Goal: Check status: Check status

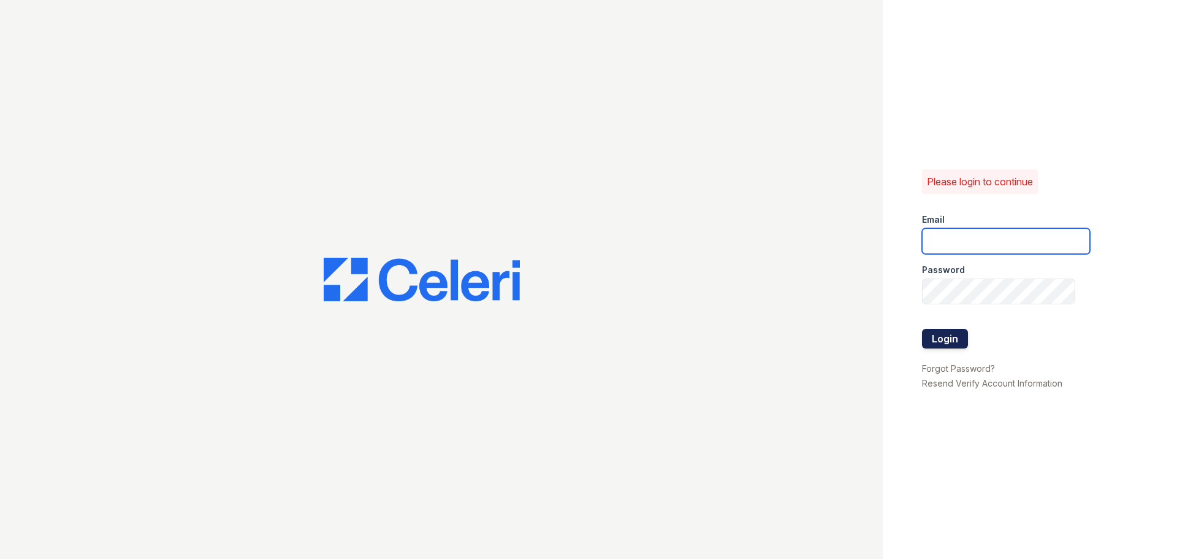
type input "arrivestreetervilleleasing@trinity-pm.com"
click at [947, 331] on button "Login" at bounding box center [945, 339] width 46 height 20
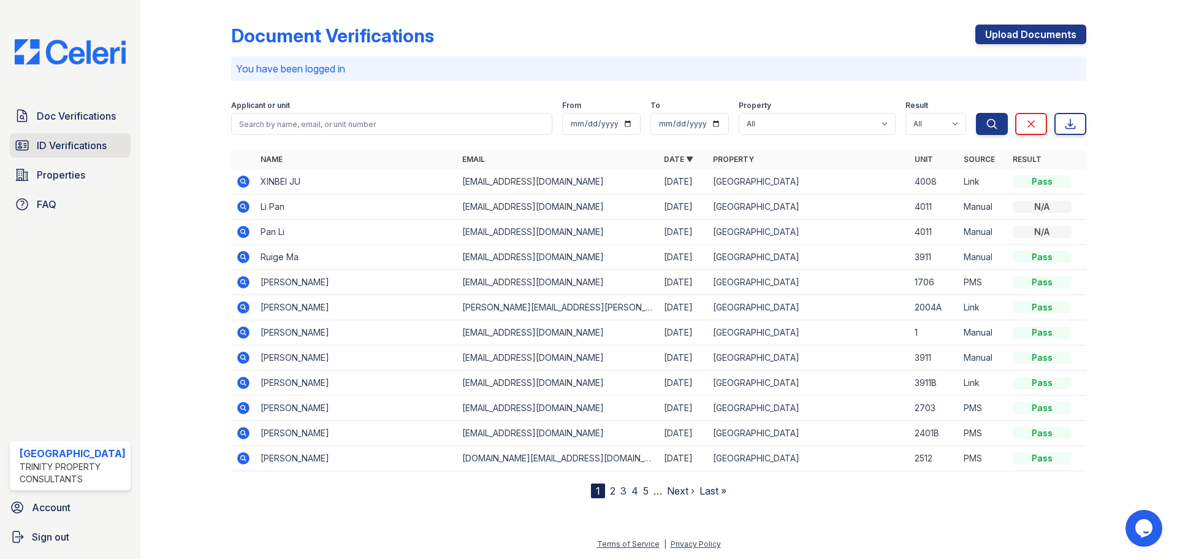
click at [61, 150] on span "ID Verifications" at bounding box center [72, 145] width 70 height 15
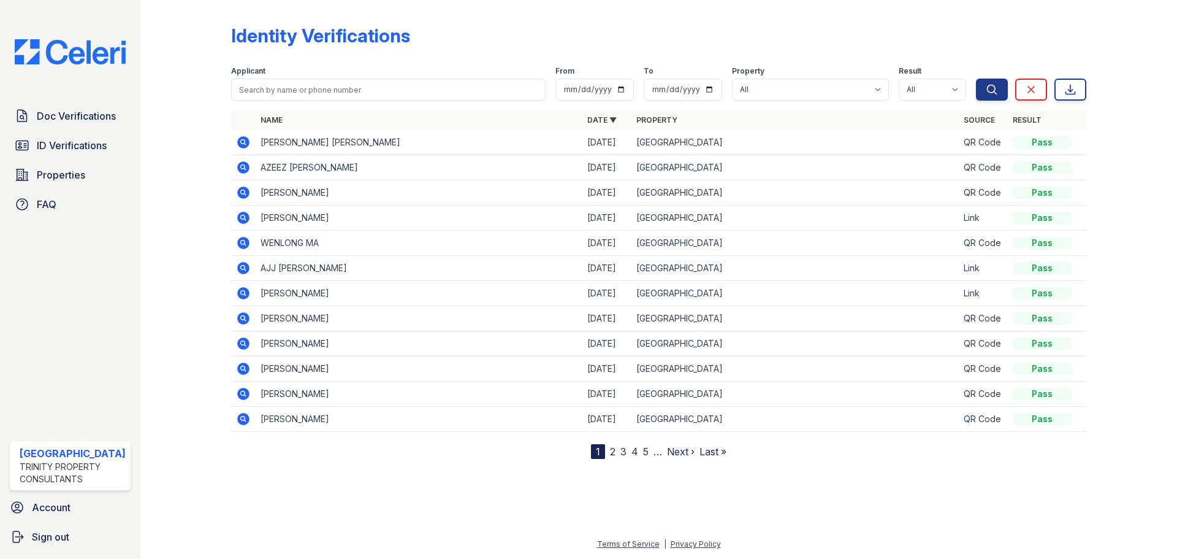
click at [246, 216] on icon at bounding box center [243, 218] width 12 height 12
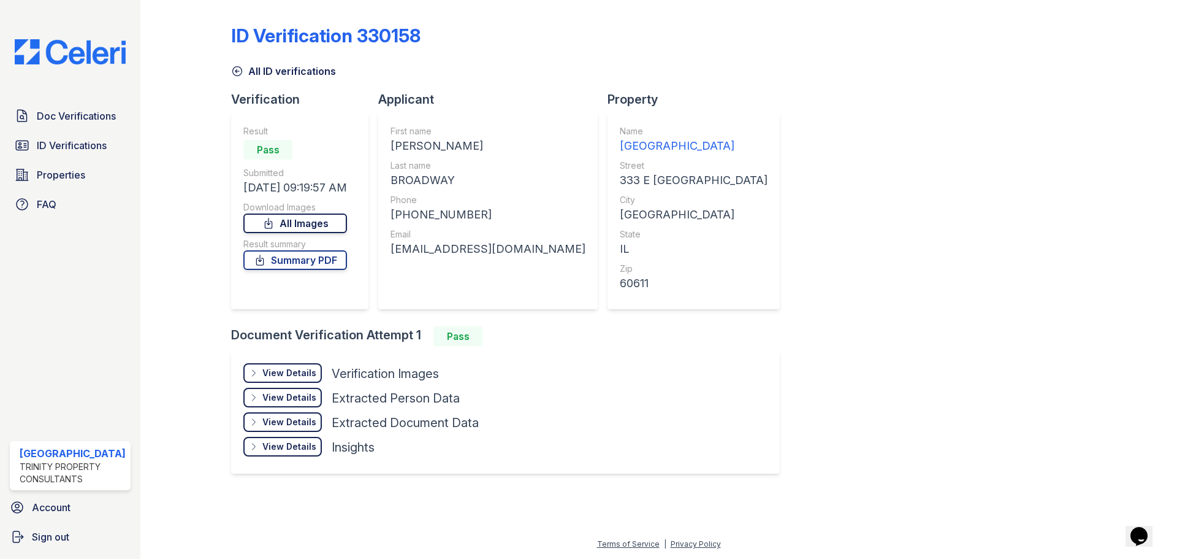
click at [309, 224] on link "All Images" at bounding box center [295, 223] width 104 height 20
